Goal: Information Seeking & Learning: Learn about a topic

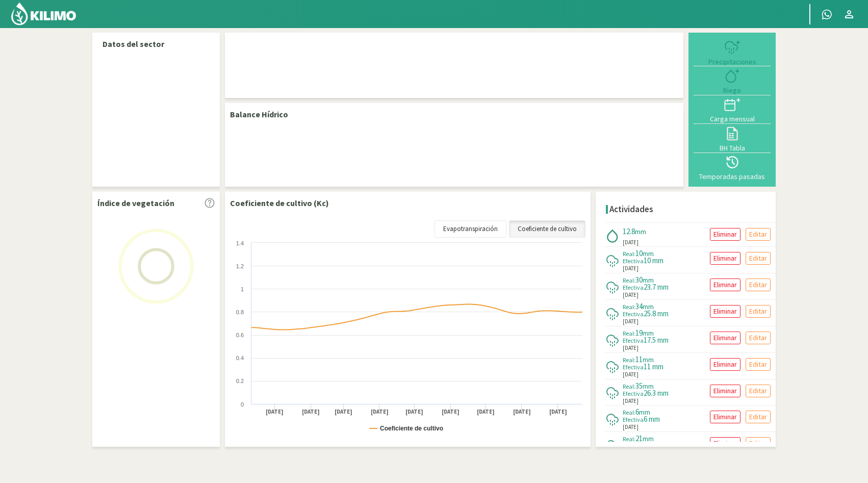
select select "1: Object"
select select "3: Object"
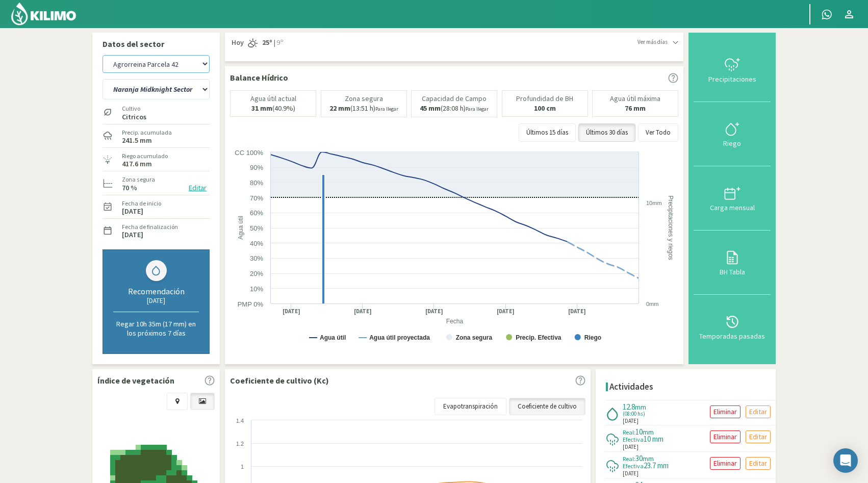
click at [203, 63] on select "Agrorreina Parcela 27 Agrorreina Parcela 42 [GEOGRAPHIC_DATA] 44 [GEOGRAPHIC_DA…" at bounding box center [155, 64] width 107 height 18
click at [102, 55] on select "Agrorreina Parcela 27 Agrorreina Parcela 42 [GEOGRAPHIC_DATA] 44 [GEOGRAPHIC_DA…" at bounding box center [155, 64] width 107 height 18
select select "12: Object"
select select "7: Object"
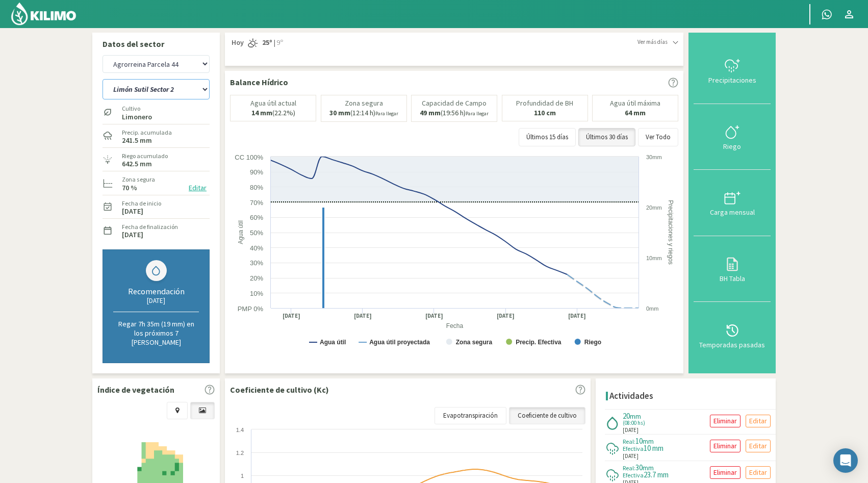
click at [205, 89] on select "[PERSON_NAME] Sutil Sector 2 Naranja [PERSON_NAME]" at bounding box center [155, 89] width 107 height 20
click at [198, 65] on select "Agrorreina Parcela 27 Agrorreina Parcela 42 [GEOGRAPHIC_DATA] 44 [GEOGRAPHIC_DA…" at bounding box center [155, 64] width 107 height 18
click at [102, 55] on select "Agrorreina Parcela 27 Agrorreina Parcela 42 [GEOGRAPHIC_DATA] 44 [GEOGRAPHIC_DA…" at bounding box center [155, 64] width 107 height 18
select select "21: Object"
select select "9: Object"
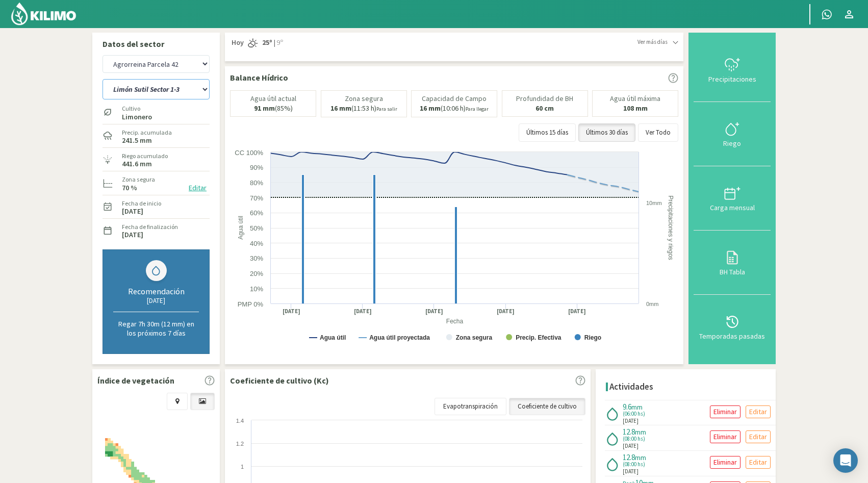
click at [181, 89] on select "[PERSON_NAME] Sutil Sector 1-3 [GEOGRAPHIC_DATA][PERSON_NAME] [GEOGRAPHIC_DATA]…" at bounding box center [155, 89] width 107 height 20
click at [206, 65] on select "Agrorreina Parcela 27 Agrorreina Parcela 42 [GEOGRAPHIC_DATA] 44 [GEOGRAPHIC_DA…" at bounding box center [155, 64] width 107 height 18
click at [102, 55] on select "Agrorreina Parcela 27 Agrorreina Parcela 42 [GEOGRAPHIC_DATA] 44 [GEOGRAPHIC_DA…" at bounding box center [155, 64] width 107 height 18
select select "34: Object"
select select "16: Object"
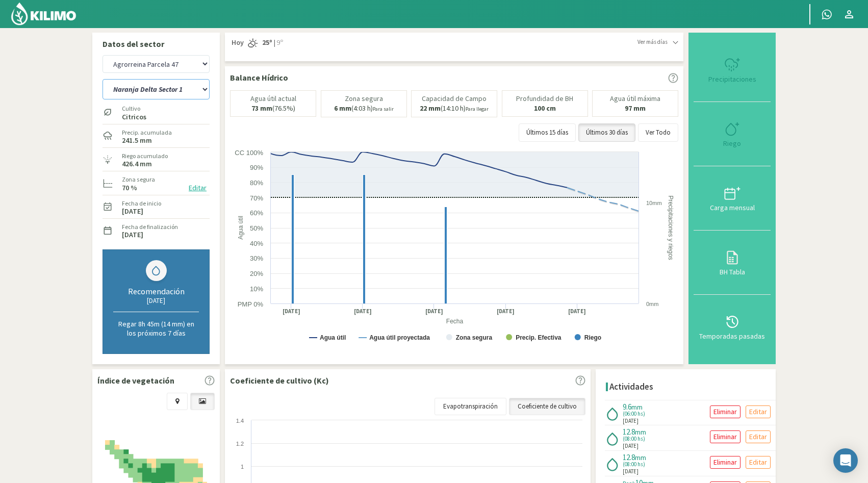
click at [204, 89] on select "Naranja Delta Sector 1 Naranja [GEOGRAPHIC_DATA] Sector 3 Naranja Midknight Sec…" at bounding box center [155, 89] width 107 height 20
click at [162, 90] on select "Naranja Delta Sector 1 Naranja [GEOGRAPHIC_DATA] Sector 3 Naranja Midknight Sec…" at bounding box center [155, 89] width 107 height 20
click at [201, 88] on select "Naranja Delta Sector 1 Naranja [GEOGRAPHIC_DATA] Sector 3 Naranja Midknight Sec…" at bounding box center [155, 89] width 107 height 20
click at [197, 60] on select "Agrorreina Parcela 27 Agrorreina Parcela 42 [GEOGRAPHIC_DATA] 44 [GEOGRAPHIC_DA…" at bounding box center [155, 64] width 107 height 18
click at [102, 55] on select "Agrorreina Parcela 27 Agrorreina Parcela 42 [GEOGRAPHIC_DATA] 44 [GEOGRAPHIC_DA…" at bounding box center [155, 64] width 107 height 18
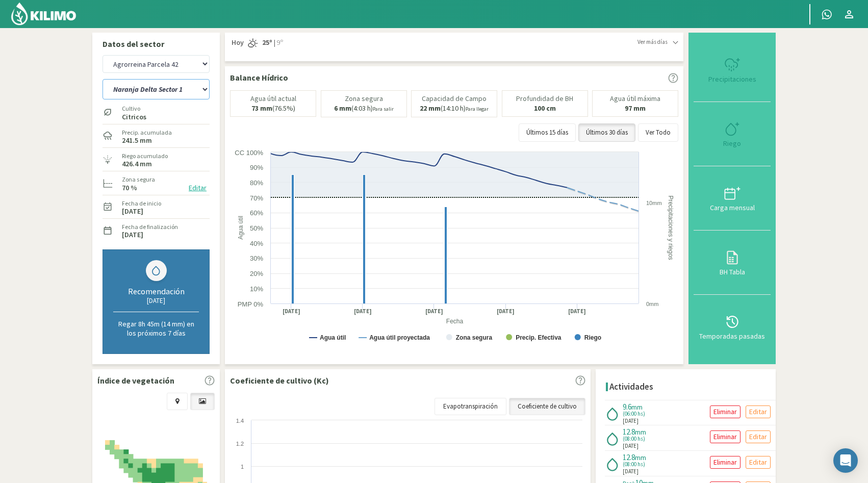
click at [182, 94] on select "Naranja Delta Sector 1 Naranja [GEOGRAPHIC_DATA] Sector 3 Naranja Midknight Sec…" at bounding box center [155, 89] width 107 height 20
click at [102, 79] on select "Naranja Delta Sector 1 Naranja [GEOGRAPHIC_DATA] Sector 3 Naranja Midknight Sec…" at bounding box center [155, 89] width 107 height 20
click at [187, 63] on select "Agrorreina Parcela 27 Agrorreina Parcela 42 [GEOGRAPHIC_DATA] 44 [GEOGRAPHIC_DA…" at bounding box center [155, 64] width 107 height 18
click at [102, 55] on select "Agrorreina Parcela 27 Agrorreina Parcela 42 [GEOGRAPHIC_DATA] 44 [GEOGRAPHIC_DA…" at bounding box center [155, 64] width 107 height 18
click at [191, 68] on select "Agrorreina Parcela 27 Agrorreina Parcela 42 [GEOGRAPHIC_DATA] 44 [GEOGRAPHIC_DA…" at bounding box center [155, 64] width 107 height 18
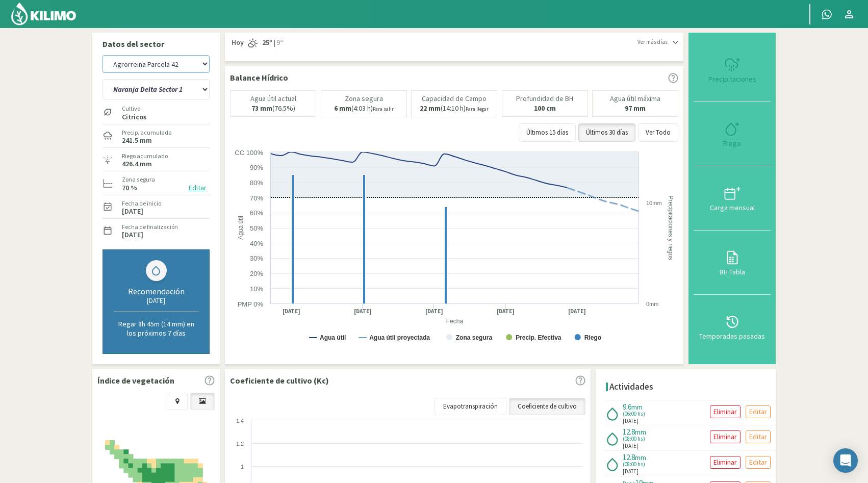
click at [102, 55] on select "Agrorreina Parcela 27 Agrorreina Parcela 42 [GEOGRAPHIC_DATA] 44 [GEOGRAPHIC_DA…" at bounding box center [155, 64] width 107 height 18
click at [187, 91] on select "Naranja Delta Sector 1 Naranja [GEOGRAPHIC_DATA] Sector 3 Naranja Midknight Sec…" at bounding box center [155, 89] width 107 height 20
click at [102, 79] on select "Naranja Delta Sector 1 Naranja [GEOGRAPHIC_DATA] Sector 3 Naranja Midknight Sec…" at bounding box center [155, 89] width 107 height 20
click at [199, 63] on select "Agrorreina Parcela 27 Agrorreina Parcela 42 [GEOGRAPHIC_DATA] 44 [GEOGRAPHIC_DA…" at bounding box center [155, 64] width 107 height 18
click at [200, 64] on select "Agrorreina Parcela 27 Agrorreina Parcela 42 [GEOGRAPHIC_DATA] 44 [GEOGRAPHIC_DA…" at bounding box center [155, 64] width 107 height 18
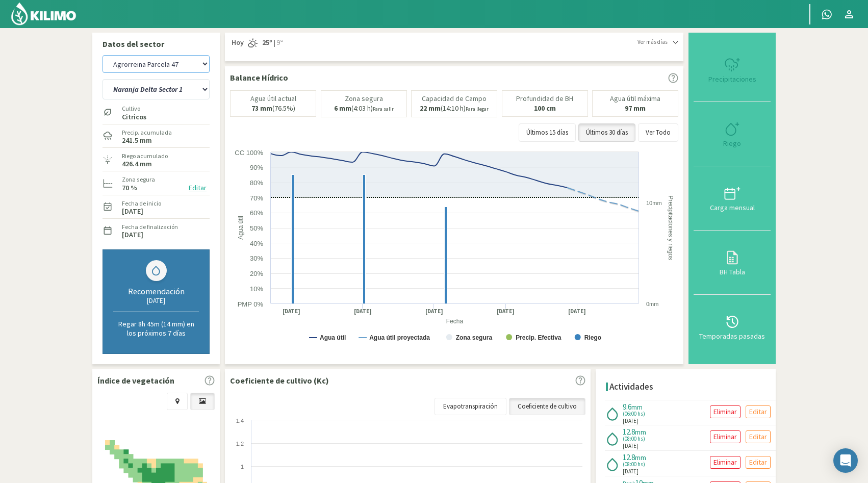
click at [102, 55] on select "Agrorreina Parcela 27 Agrorreina Parcela 42 [GEOGRAPHIC_DATA] 44 [GEOGRAPHIC_DA…" at bounding box center [155, 64] width 107 height 18
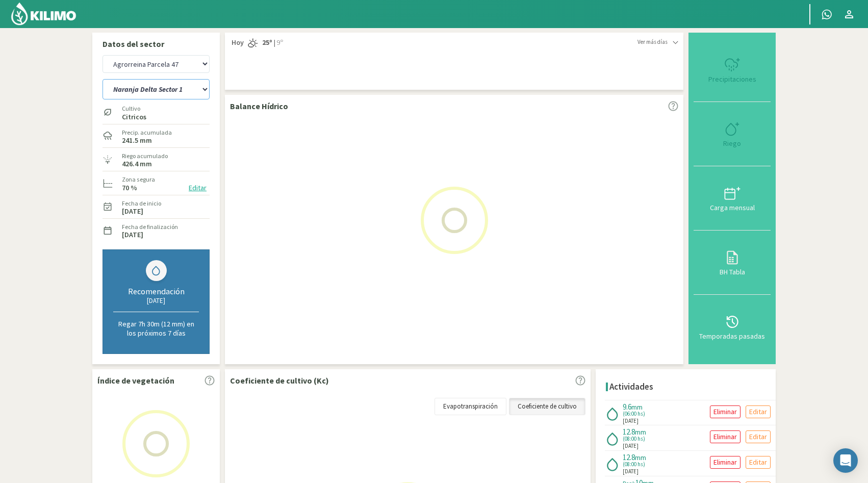
click at [196, 87] on select "Naranja Delta Sector 1 Naranja [GEOGRAPHIC_DATA] Sector 3 Naranja Midknight Sec…" at bounding box center [155, 89] width 107 height 20
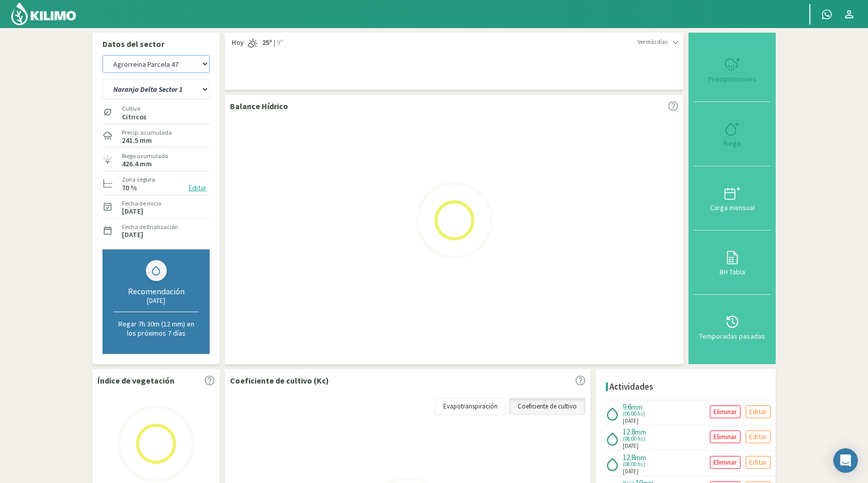
click at [194, 64] on select "Agrorreina Parcela 27 Agrorreina Parcela 42 [GEOGRAPHIC_DATA] 44 [GEOGRAPHIC_DA…" at bounding box center [155, 64] width 107 height 18
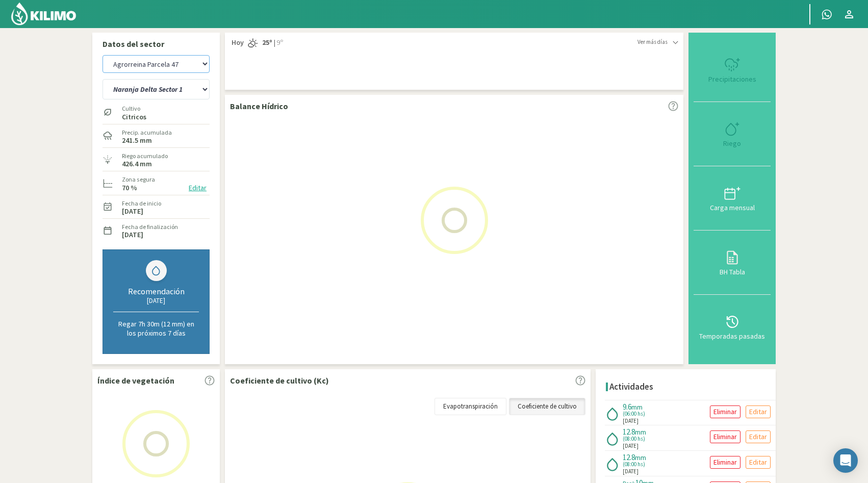
select select "31: Object"
click at [102, 55] on select "Agrorreina Parcela 27 Agrorreina Parcela 42 [GEOGRAPHIC_DATA] 44 [GEOGRAPHIC_DA…" at bounding box center [155, 64] width 107 height 18
click at [187, 91] on select "Naranja Delta Sector 1 Naranja [GEOGRAPHIC_DATA] Sector 3 Naranja Midknight Sec…" at bounding box center [155, 89] width 107 height 20
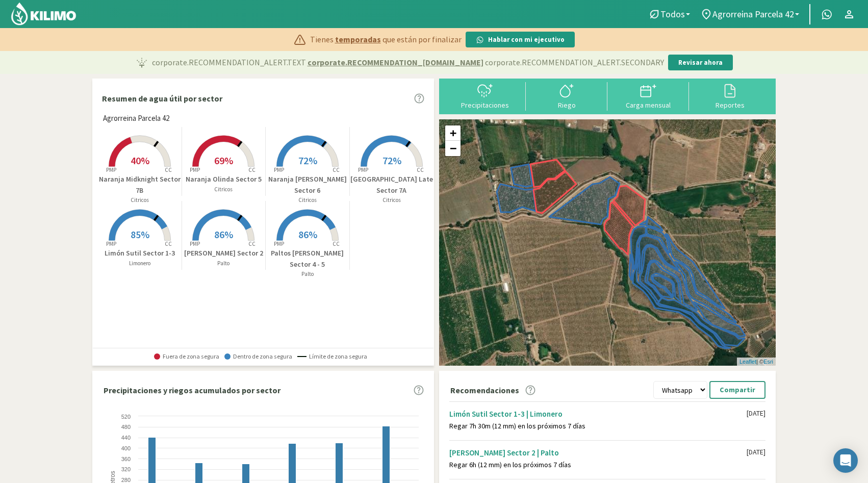
click at [112, 114] on span "Agrorreina Parcela 42" at bounding box center [136, 119] width 66 height 12
click at [57, 97] on section "Resumen de agua útil por sector Agrorreina Parcela 42 Created with Highcharts 9…" at bounding box center [434, 353] width 868 height 559
click at [146, 147] on rect at bounding box center [140, 168] width 82 height 82
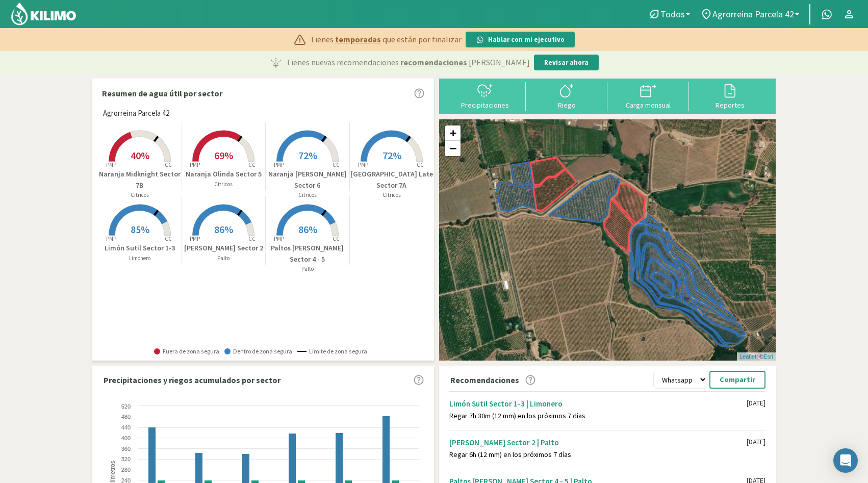
click at [140, 145] on rect at bounding box center [140, 163] width 82 height 82
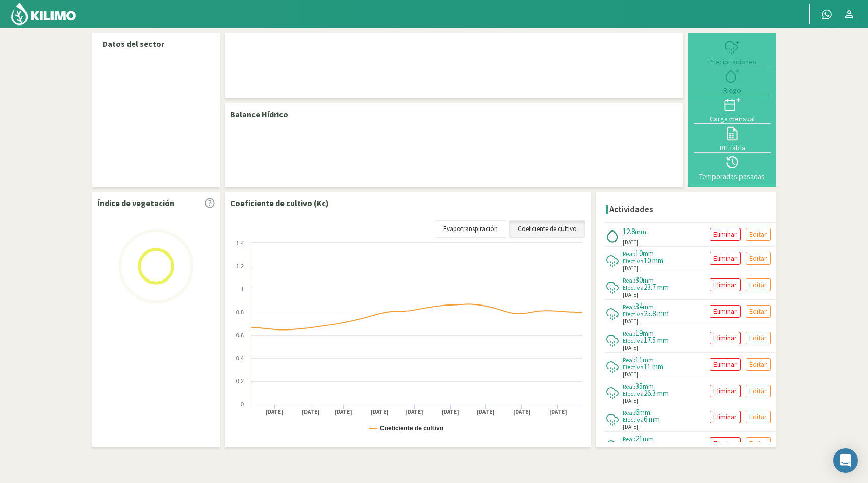
select select "1: Object"
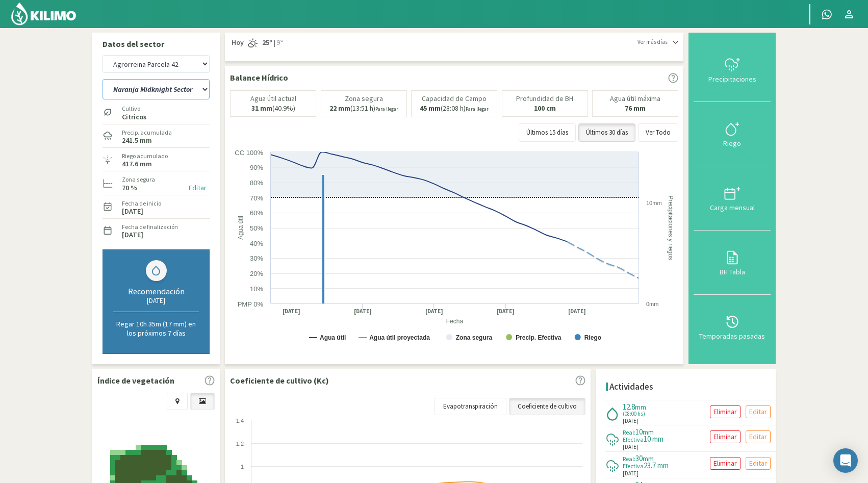
click at [196, 90] on select "[PERSON_NAME] Sutil Sector 1-3 [GEOGRAPHIC_DATA][PERSON_NAME] [GEOGRAPHIC_DATA]…" at bounding box center [155, 89] width 107 height 20
click at [102, 79] on select "[PERSON_NAME] Sutil Sector 1-3 [GEOGRAPHIC_DATA][PERSON_NAME] [GEOGRAPHIC_DATA]…" at bounding box center [155, 89] width 107 height 20
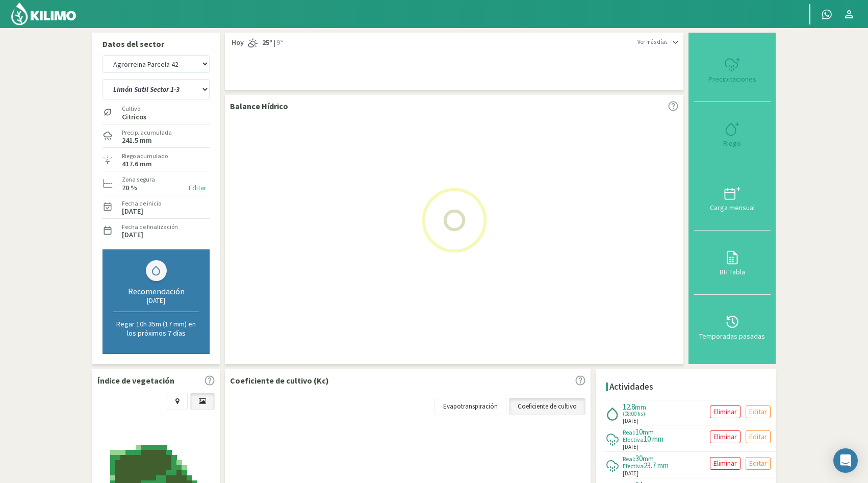
select select "3: Object"
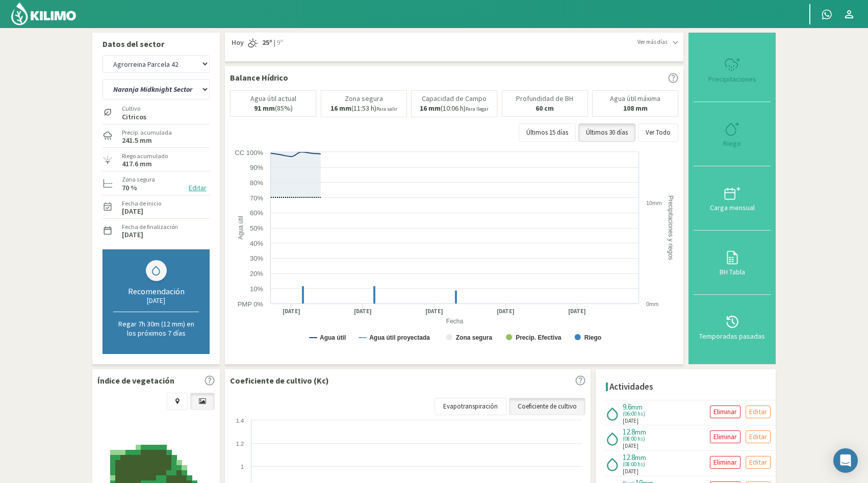
select select "11: Object"
select select "7: Object"
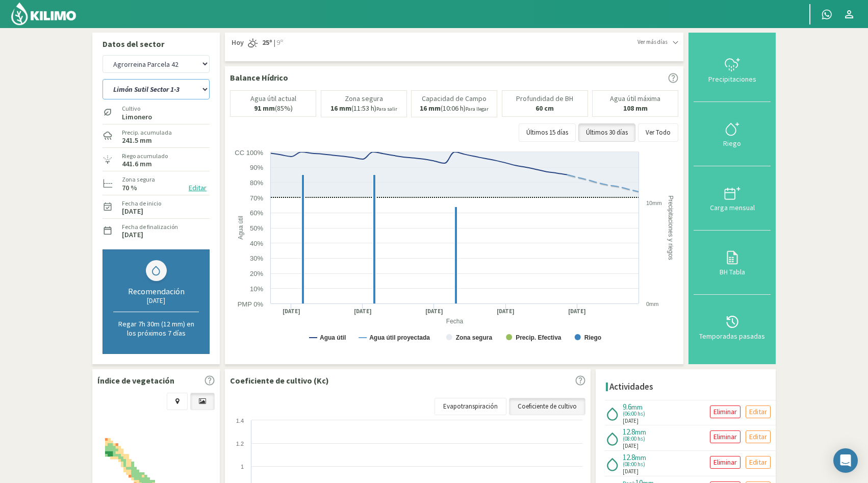
click at [186, 90] on select "[PERSON_NAME] Sutil Sector 1-3 [GEOGRAPHIC_DATA][PERSON_NAME] [GEOGRAPHIC_DATA]…" at bounding box center [155, 89] width 107 height 20
click at [169, 88] on select "[PERSON_NAME] Sutil Sector 1-3 [GEOGRAPHIC_DATA][PERSON_NAME] [GEOGRAPHIC_DATA]…" at bounding box center [155, 89] width 107 height 20
click at [205, 64] on select "Agrorreina Parcela 27 Agrorreina Parcela 42 [GEOGRAPHIC_DATA] 44 [GEOGRAPHIC_DA…" at bounding box center [155, 64] width 107 height 18
click at [102, 55] on select "Agrorreina Parcela 27 Agrorreina Parcela 42 [GEOGRAPHIC_DATA] 44 [GEOGRAPHIC_DA…" at bounding box center [155, 64] width 107 height 18
click at [194, 90] on select "[PERSON_NAME] Sutil Sector 1-3 [GEOGRAPHIC_DATA][PERSON_NAME] [GEOGRAPHIC_DATA]…" at bounding box center [155, 89] width 107 height 20
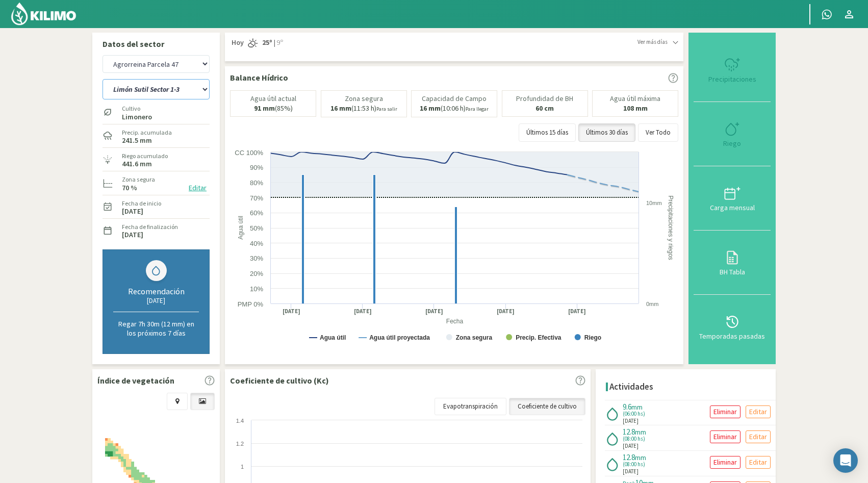
click at [102, 79] on select "[PERSON_NAME] Sutil Sector 1-3 [GEOGRAPHIC_DATA][PERSON_NAME] [GEOGRAPHIC_DATA]…" at bounding box center [155, 89] width 107 height 20
click at [184, 63] on select "Agrorreina Parcela 27 Agrorreina Parcela 42 [GEOGRAPHIC_DATA] 44 [GEOGRAPHIC_DA…" at bounding box center [155, 64] width 107 height 18
click at [102, 55] on select "Agrorreina Parcela 27 Agrorreina Parcela 42 [GEOGRAPHIC_DATA] 44 [GEOGRAPHIC_DA…" at bounding box center [155, 64] width 107 height 18
click at [200, 65] on select "Agrorreina Parcela 27 Agrorreina Parcela 42 [GEOGRAPHIC_DATA] 44 [GEOGRAPHIC_DA…" at bounding box center [155, 64] width 107 height 18
click at [102, 55] on select "Agrorreina Parcela 27 Agrorreina Parcela 42 [GEOGRAPHIC_DATA] 44 [GEOGRAPHIC_DA…" at bounding box center [155, 64] width 107 height 18
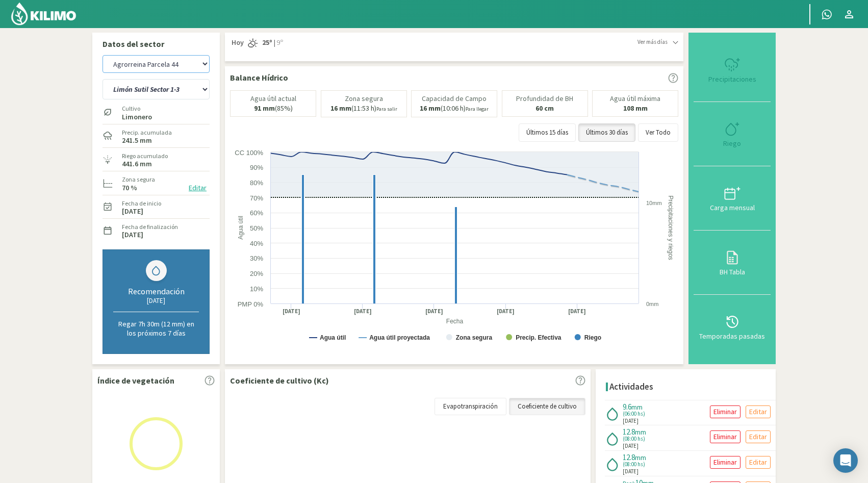
click at [204, 64] on select "Agrorreina Parcela 27 Agrorreina Parcela 42 [GEOGRAPHIC_DATA] 44 [GEOGRAPHIC_DA…" at bounding box center [155, 64] width 107 height 18
click at [102, 55] on select "Agrorreina Parcela 27 Agrorreina Parcela 42 [GEOGRAPHIC_DATA] 44 [GEOGRAPHIC_DA…" at bounding box center [155, 64] width 107 height 18
click at [187, 90] on select "[PERSON_NAME] Sutil Sector 1-3 [GEOGRAPHIC_DATA][PERSON_NAME] [GEOGRAPHIC_DATA]…" at bounding box center [155, 89] width 107 height 20
click at [102, 79] on select "[PERSON_NAME] Sutil Sector 1-3 [GEOGRAPHIC_DATA][PERSON_NAME] [GEOGRAPHIC_DATA]…" at bounding box center [155, 89] width 107 height 20
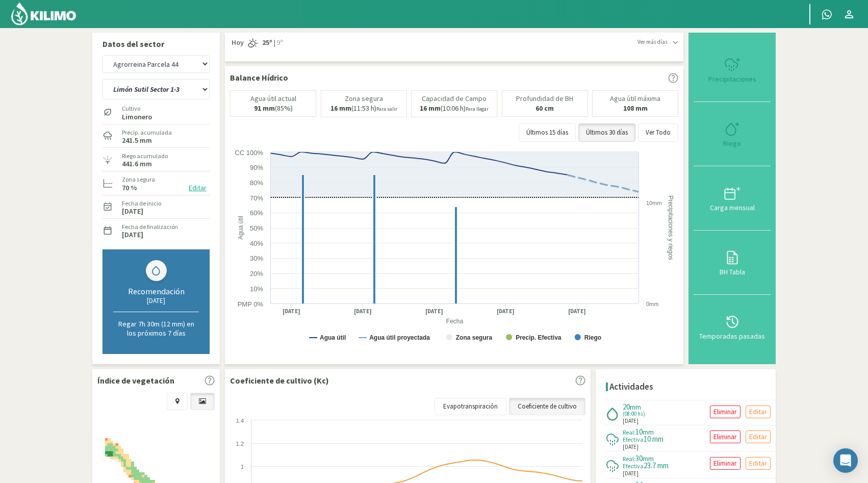
select select "32: Object"
select select "16: Object"
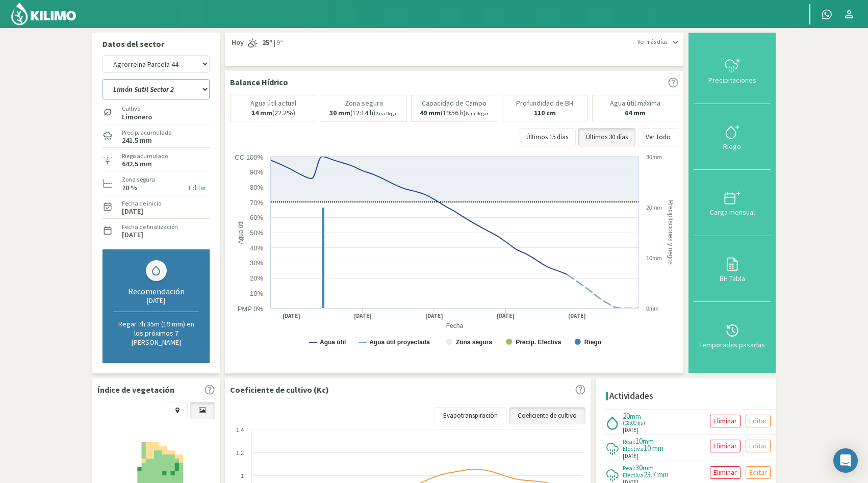
click at [190, 88] on select "[PERSON_NAME] Sutil Sector 2 Naranja [PERSON_NAME]" at bounding box center [155, 89] width 107 height 20
click at [102, 79] on select "[PERSON_NAME] Sutil Sector 2 Naranja [PERSON_NAME]" at bounding box center [155, 89] width 107 height 20
click at [194, 63] on select "Agrorreina Parcela 27 Agrorreina Parcela 42 [GEOGRAPHIC_DATA] 44 [GEOGRAPHIC_DA…" at bounding box center [155, 64] width 107 height 18
click at [102, 55] on select "Agrorreina Parcela 27 Agrorreina Parcela 42 [GEOGRAPHIC_DATA] 44 [GEOGRAPHIC_DA…" at bounding box center [155, 64] width 107 height 18
click at [195, 91] on select "[PERSON_NAME] Sutil Sector 2 Naranja [PERSON_NAME]" at bounding box center [155, 89] width 107 height 20
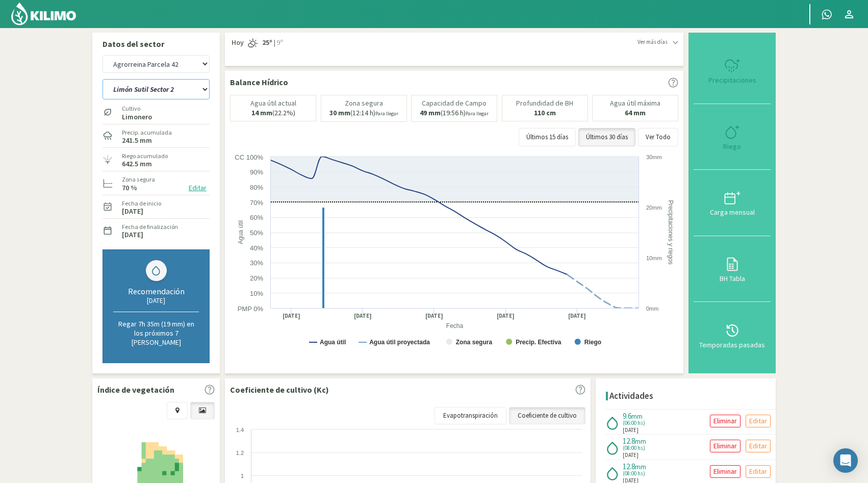
select select "41: Object"
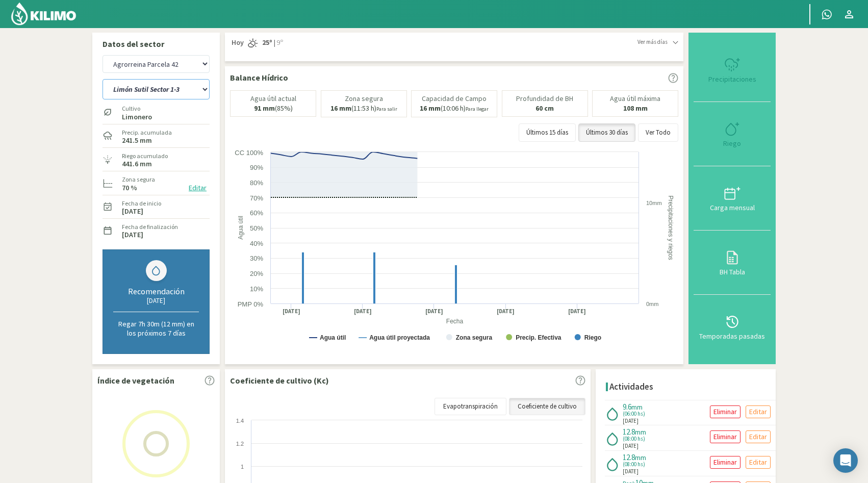
click at [207, 89] on select "[PERSON_NAME] Sutil Sector 1-3 [GEOGRAPHIC_DATA][PERSON_NAME] [GEOGRAPHIC_DATA]…" at bounding box center [155, 89] width 107 height 20
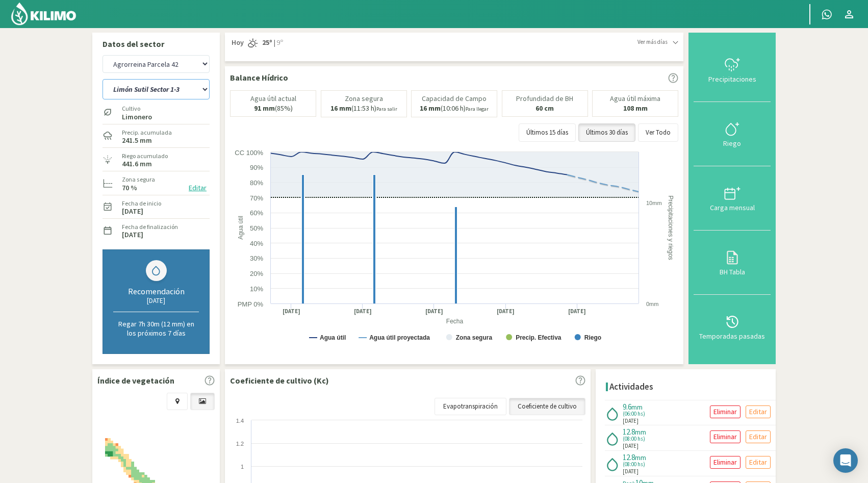
select select "22: Object"
click at [102, 79] on select "[PERSON_NAME] Sutil Sector 1-3 [GEOGRAPHIC_DATA][PERSON_NAME] [GEOGRAPHIC_DATA]…" at bounding box center [155, 89] width 107 height 20
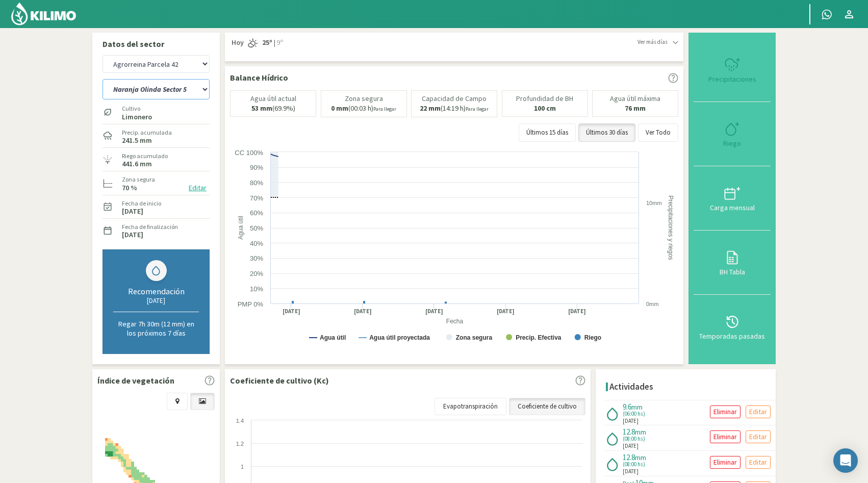
select select "51: Object"
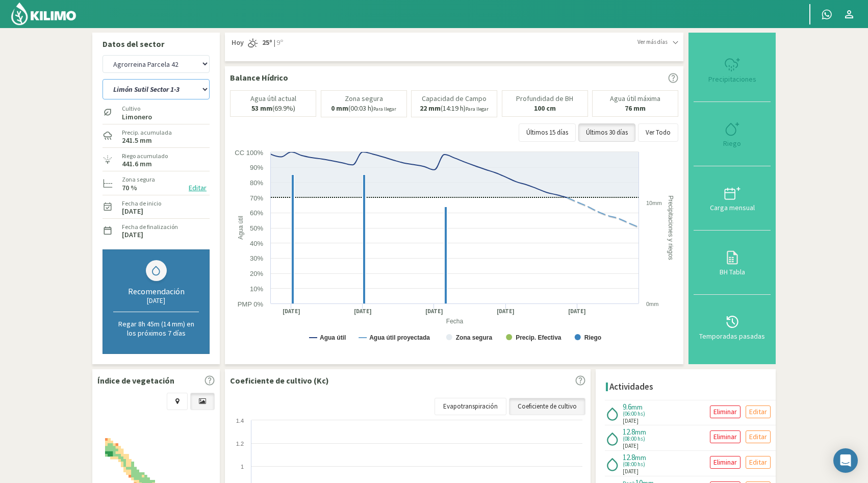
select select "29: Object"
click at [451, 127] on div "Últimos 15 días Últimos 30 días Ver Todo" at bounding box center [454, 132] width 448 height 18
click at [173, 90] on select "[PERSON_NAME] Sutil Sector 1-3 [GEOGRAPHIC_DATA][PERSON_NAME] [GEOGRAPHIC_DATA]…" at bounding box center [155, 89] width 107 height 20
click at [190, 88] on select "[PERSON_NAME] Sutil Sector 1-3 [GEOGRAPHIC_DATA][PERSON_NAME] [GEOGRAPHIC_DATA]…" at bounding box center [155, 89] width 107 height 20
